Goal: Information Seeking & Learning: Understand process/instructions

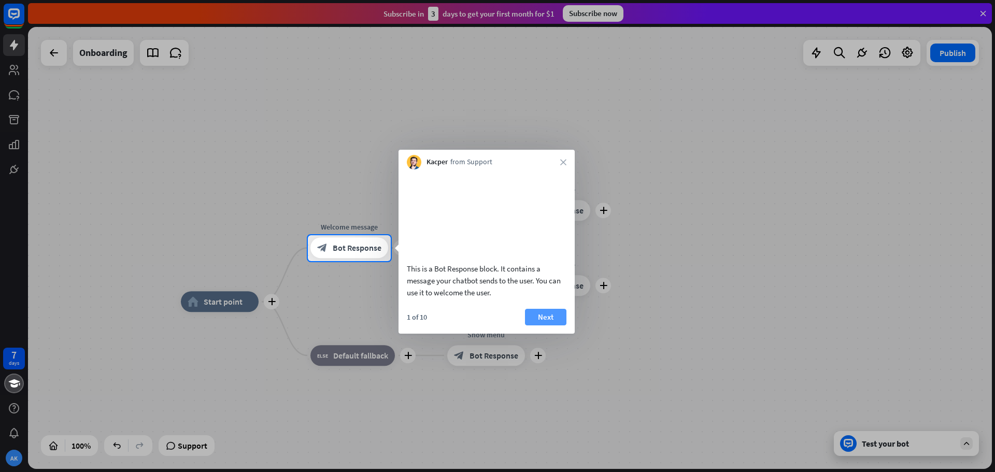
click at [545, 325] on button "Next" at bounding box center [545, 317] width 41 height 17
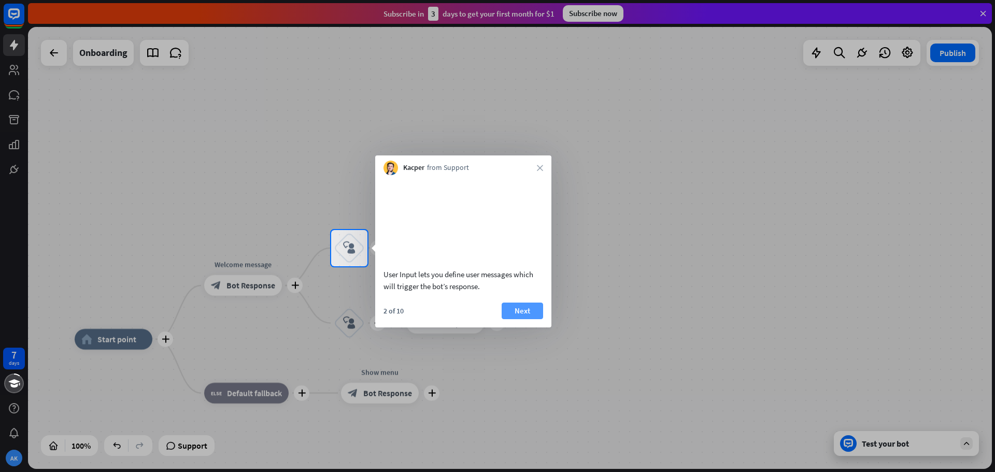
click at [518, 319] on button "Next" at bounding box center [522, 311] width 41 height 17
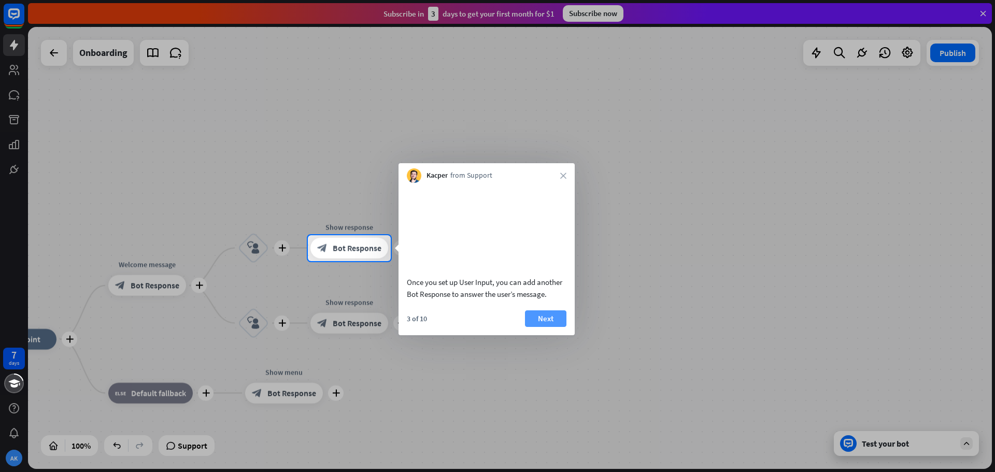
click at [543, 317] on button "Next" at bounding box center [545, 319] width 41 height 17
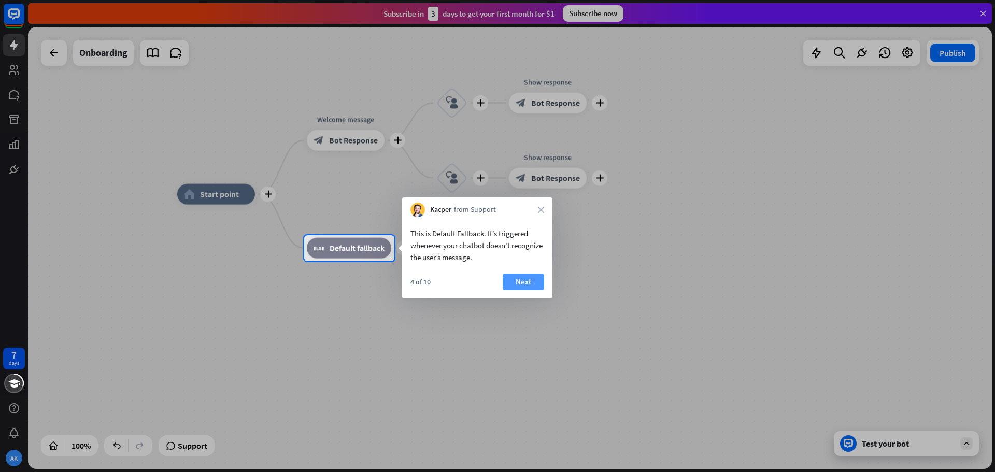
click at [529, 280] on button "Next" at bounding box center [523, 282] width 41 height 17
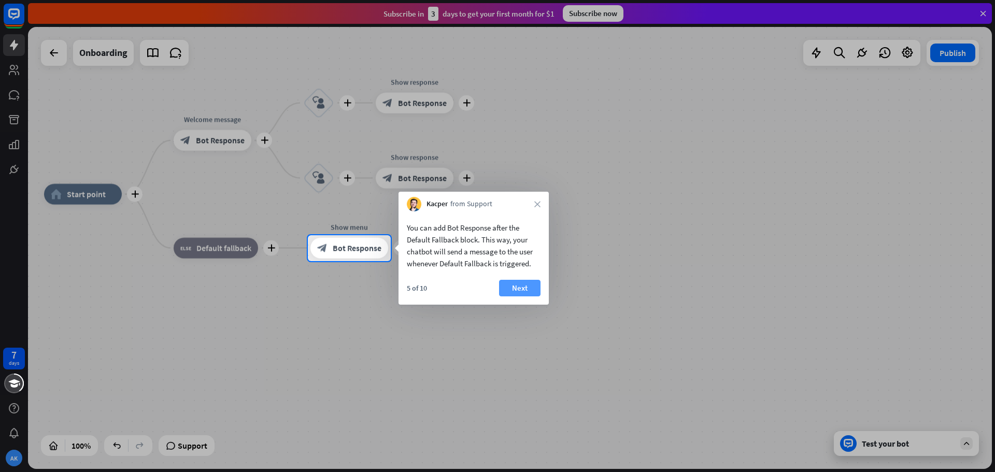
click at [529, 294] on button "Next" at bounding box center [519, 288] width 41 height 17
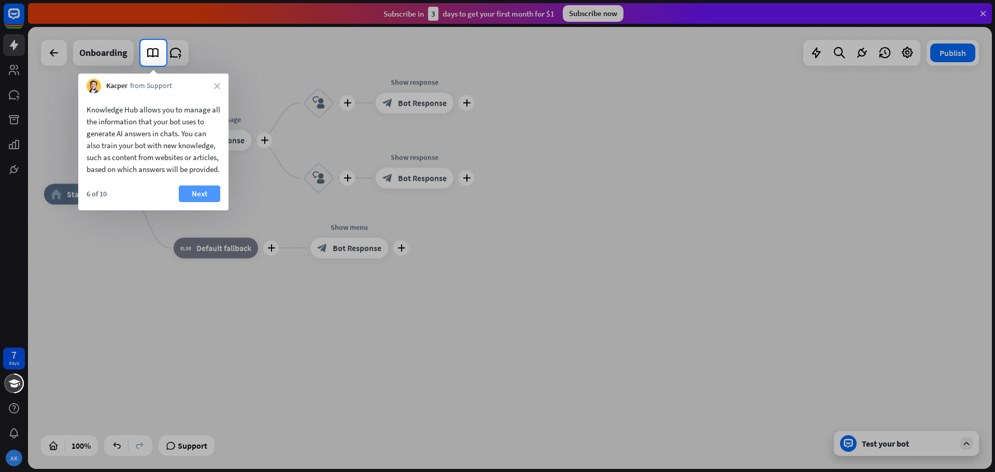
click at [194, 202] on button "Next" at bounding box center [199, 194] width 41 height 17
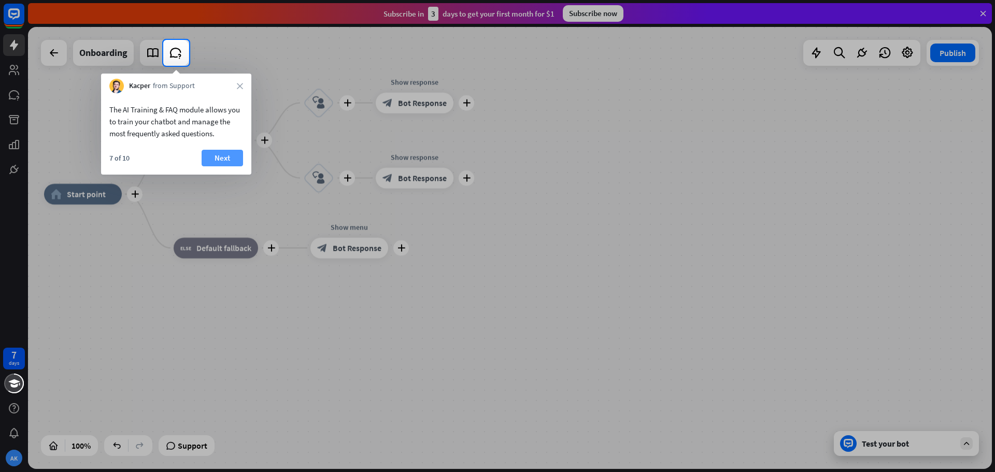
drag, startPoint x: 221, startPoint y: 154, endPoint x: 261, endPoint y: 160, distance: 40.3
click at [222, 154] on button "Next" at bounding box center [222, 158] width 41 height 17
